Goal: Complete application form: Complete application form

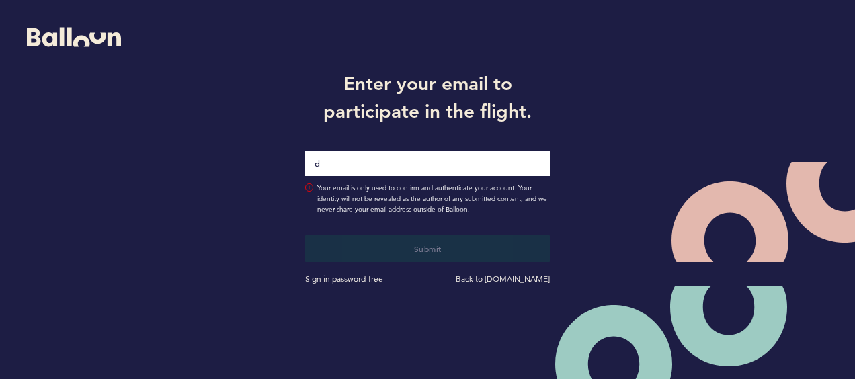
type input "[EMAIL_ADDRESS][DOMAIN_NAME]"
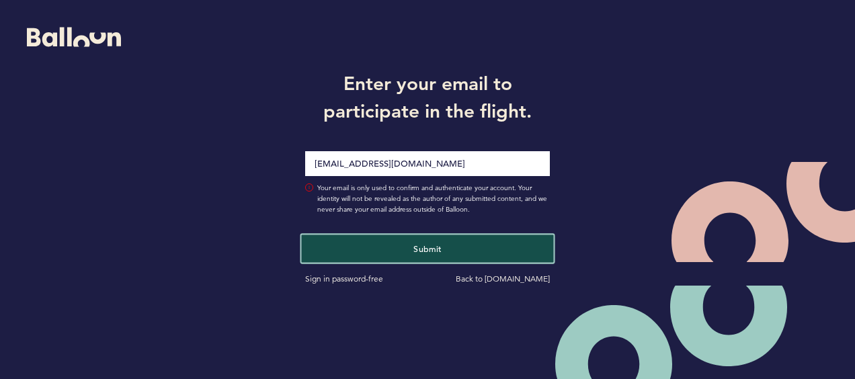
click at [407, 251] on button "Submit" at bounding box center [428, 249] width 252 height 28
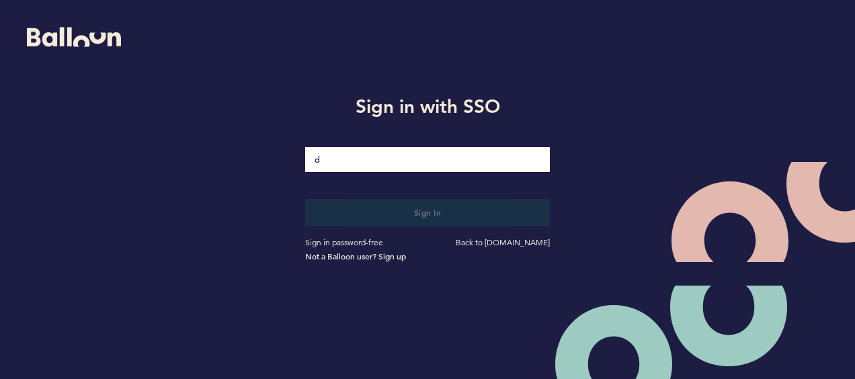
type input "[EMAIL_ADDRESS][DOMAIN_NAME]"
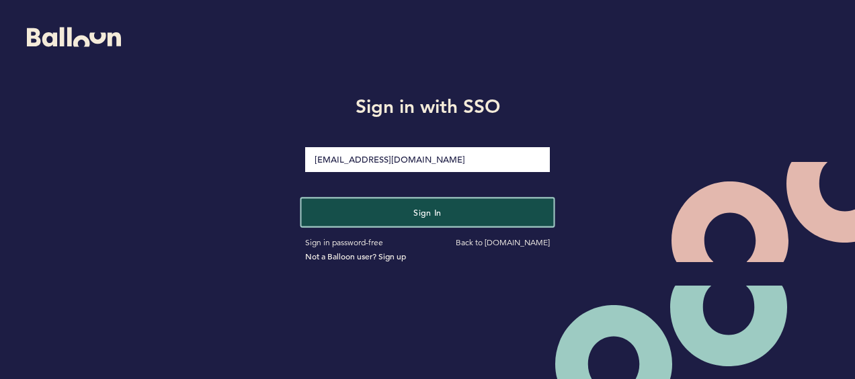
click at [351, 210] on button "Sign in" at bounding box center [428, 212] width 252 height 28
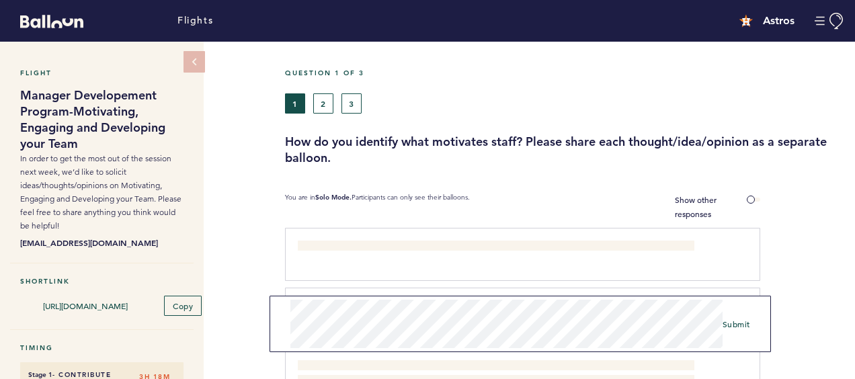
click at [596, 178] on div "Question 1 of 3 1 2 3 How do you identify what motivates staff? Please share ea…" at bounding box center [570, 352] width 570 height 621
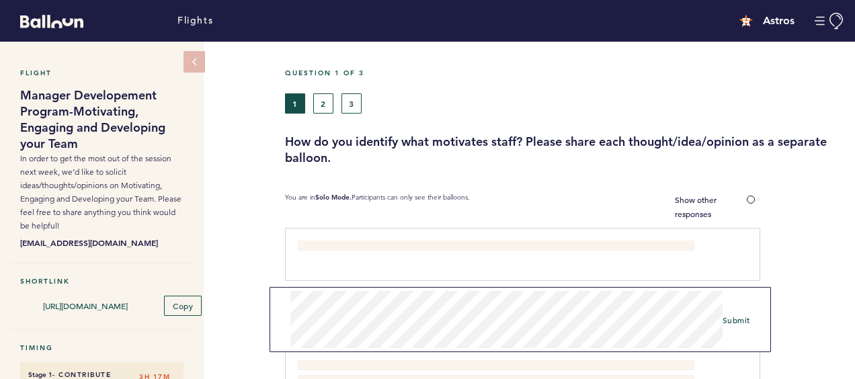
click at [562, 208] on div "You are in Solo Mode. Participants can only see their balloons." at bounding box center [475, 207] width 380 height 28
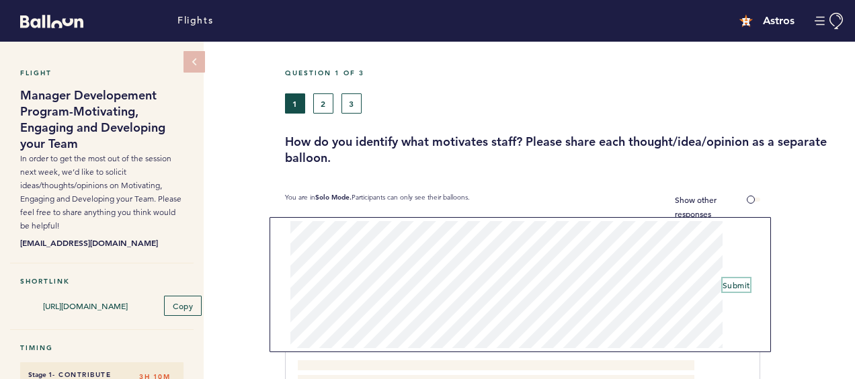
click at [734, 285] on span "Submit" at bounding box center [737, 285] width 28 height 11
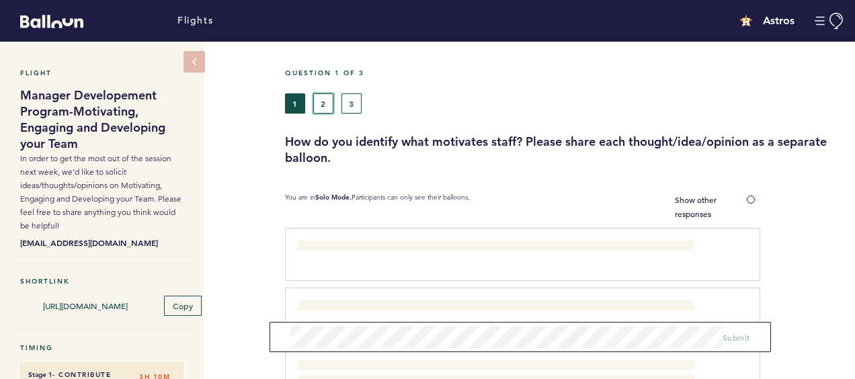
click at [328, 103] on button "2" at bounding box center [323, 103] width 20 height 20
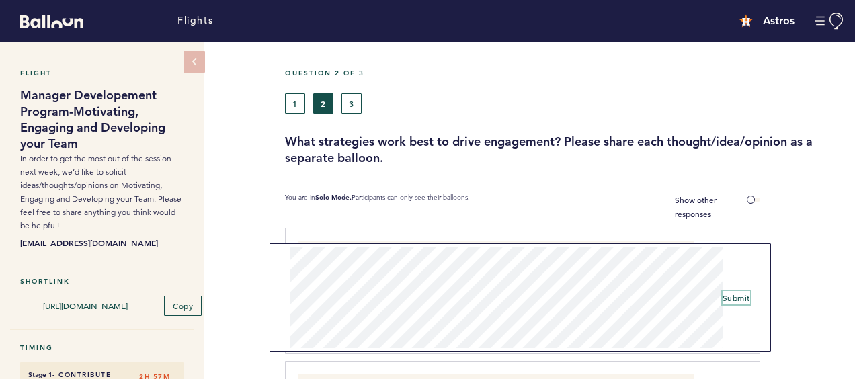
click at [737, 297] on span "Submit" at bounding box center [737, 298] width 28 height 11
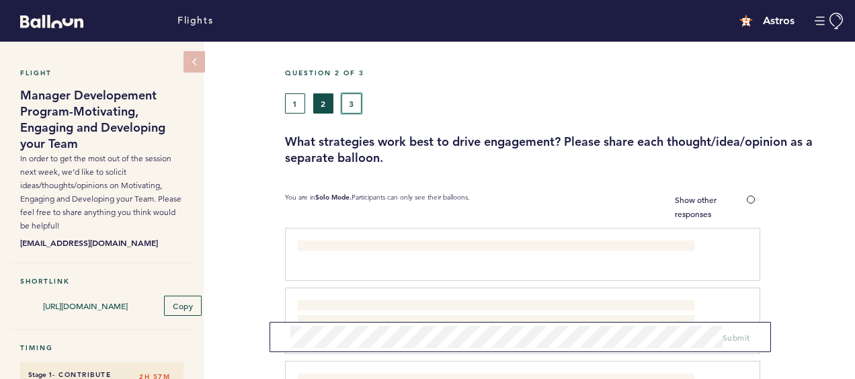
click at [357, 103] on button "3" at bounding box center [352, 103] width 20 height 20
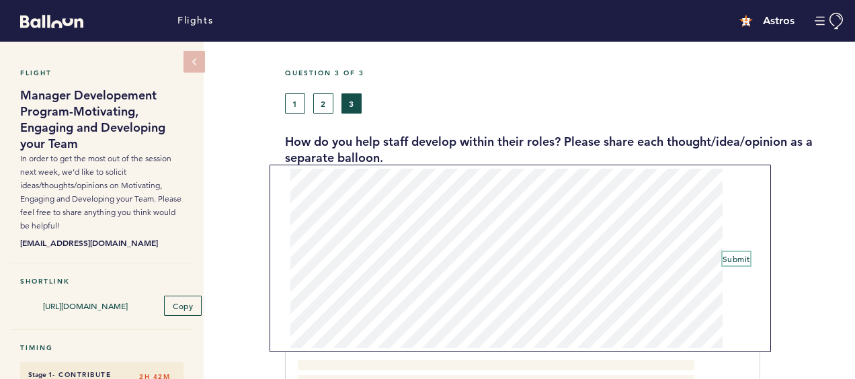
click at [728, 257] on span "Submit" at bounding box center [737, 259] width 28 height 11
